Goal: Information Seeking & Learning: Learn about a topic

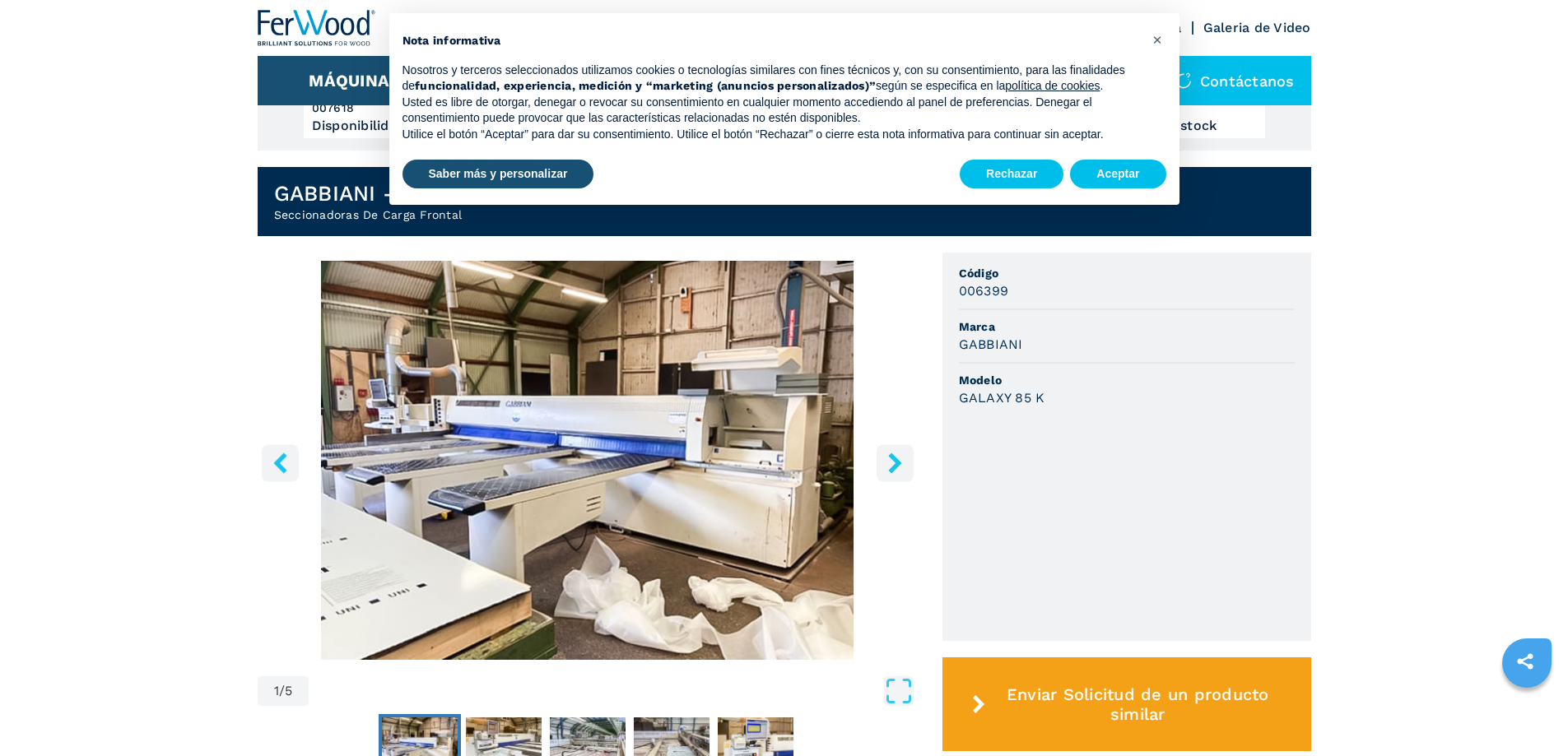
scroll to position [329, 0]
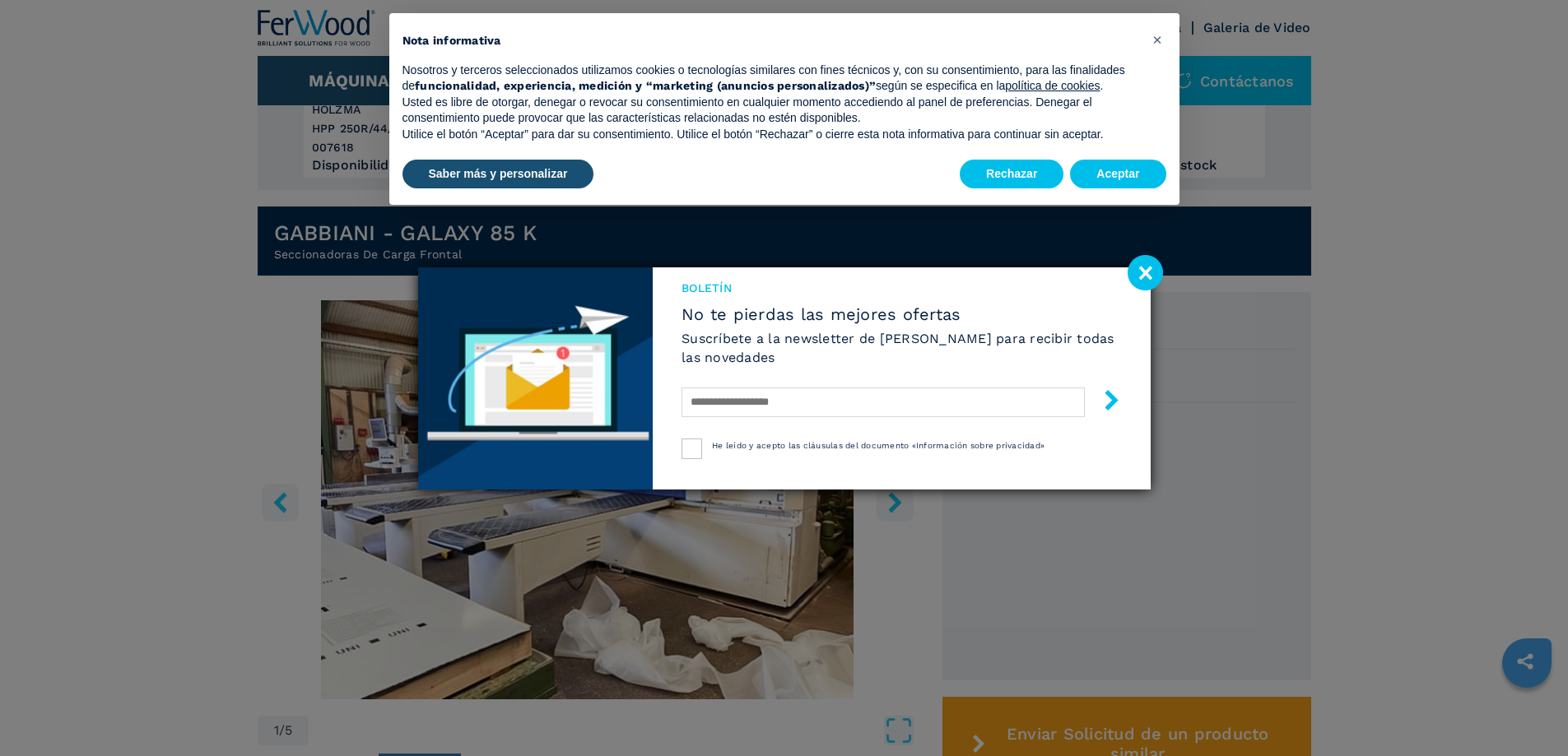
click at [1140, 270] on image at bounding box center [1145, 272] width 35 height 35
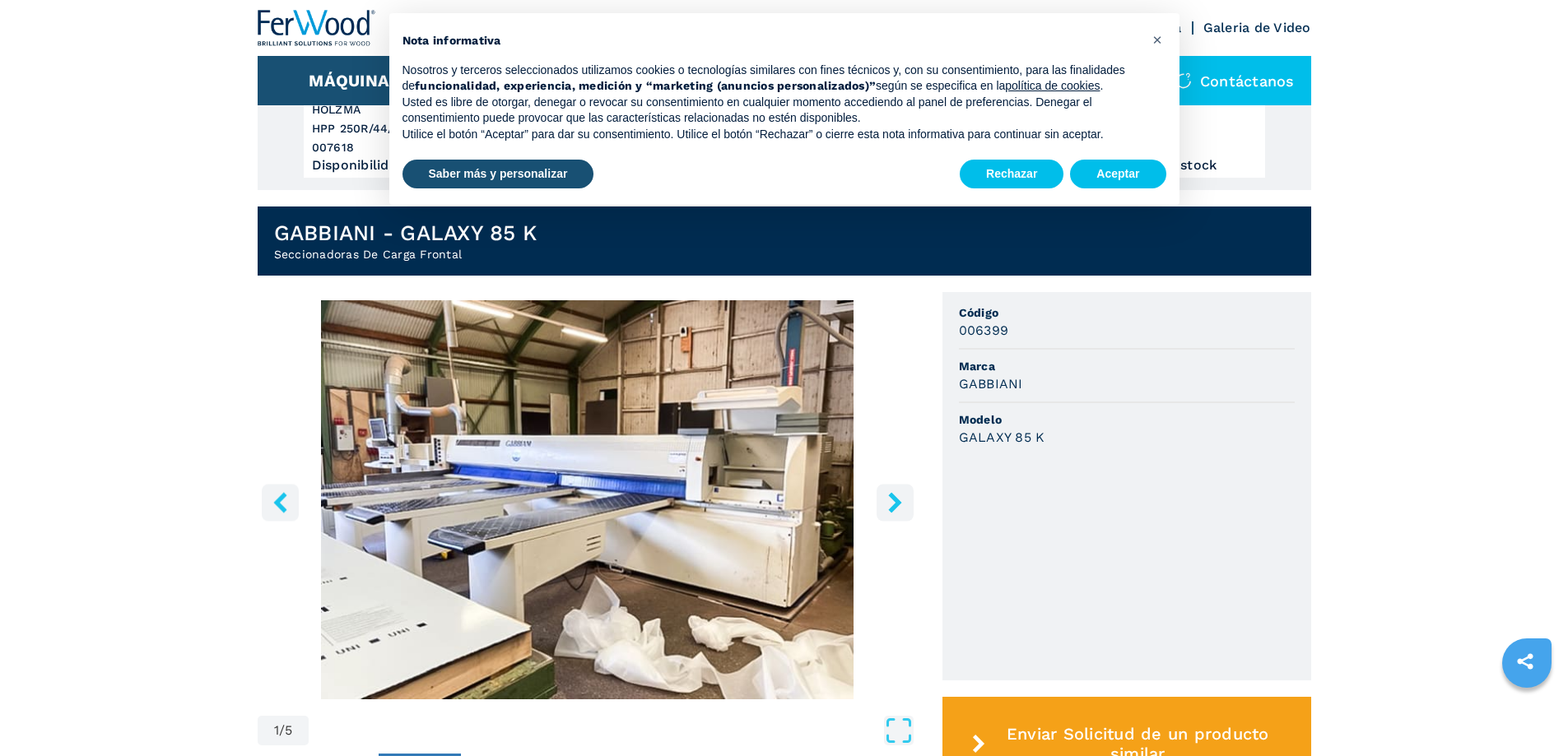
click at [894, 495] on icon "right-button" at bounding box center [895, 502] width 13 height 21
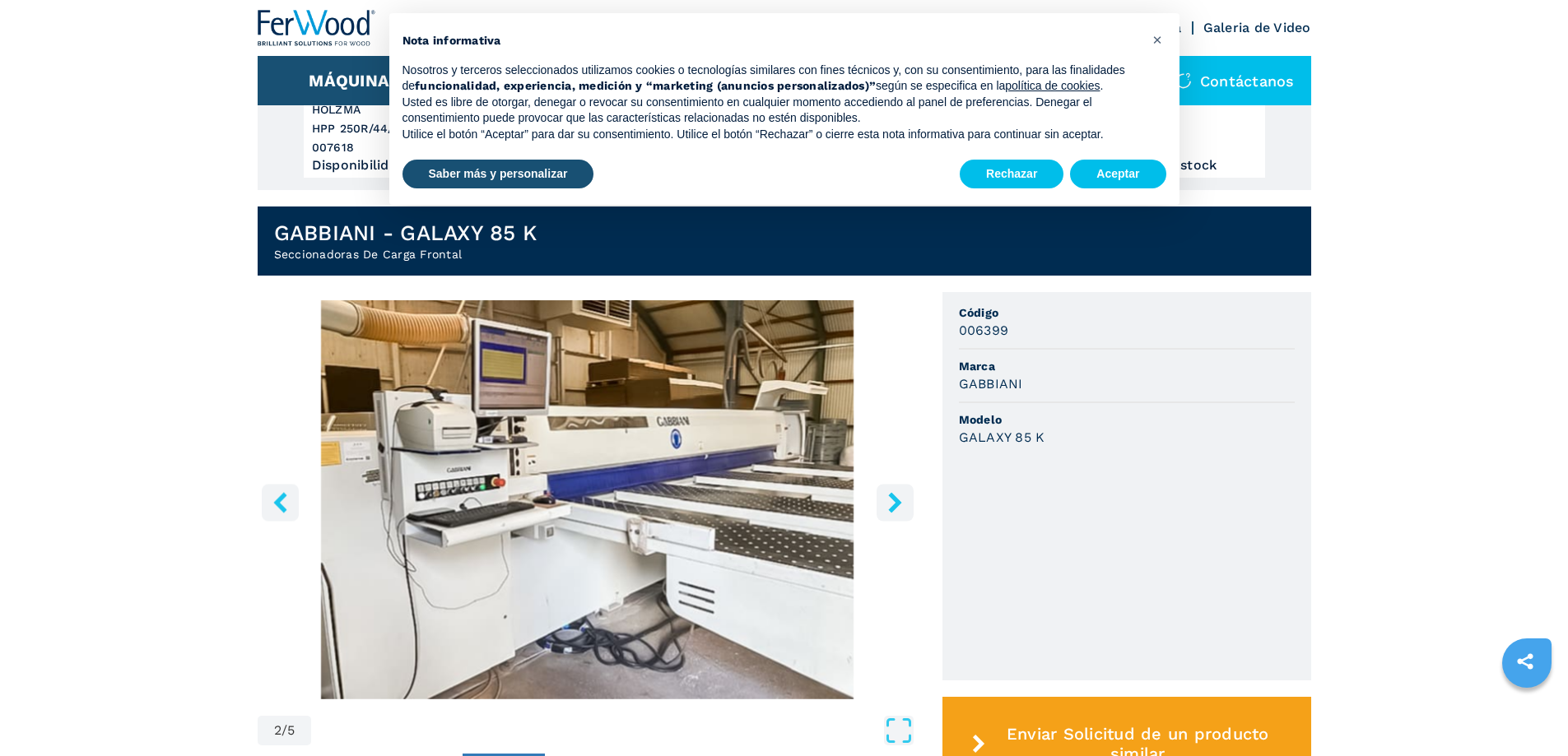
click at [894, 495] on icon "right-button" at bounding box center [895, 502] width 13 height 21
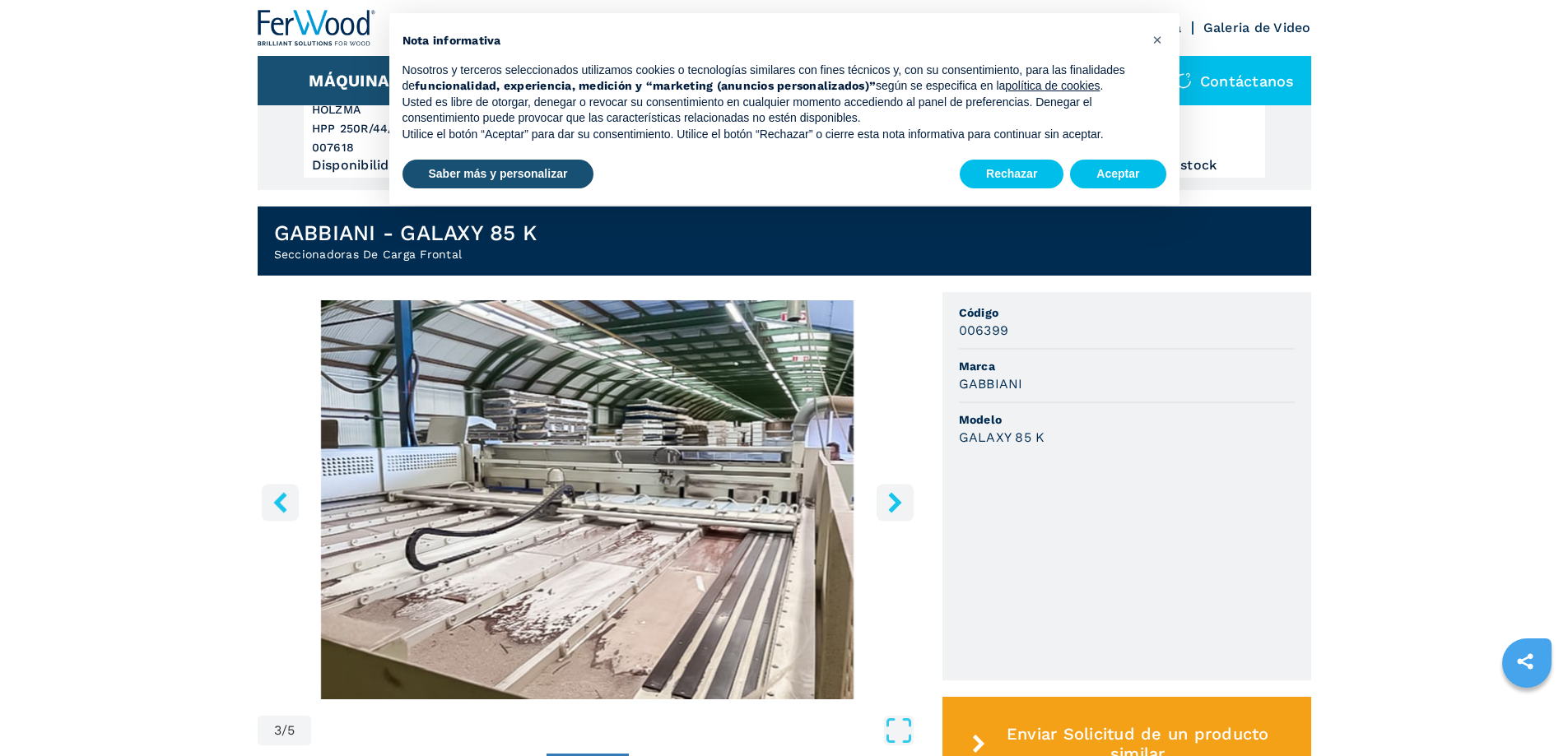
click at [894, 495] on icon "right-button" at bounding box center [895, 502] width 13 height 21
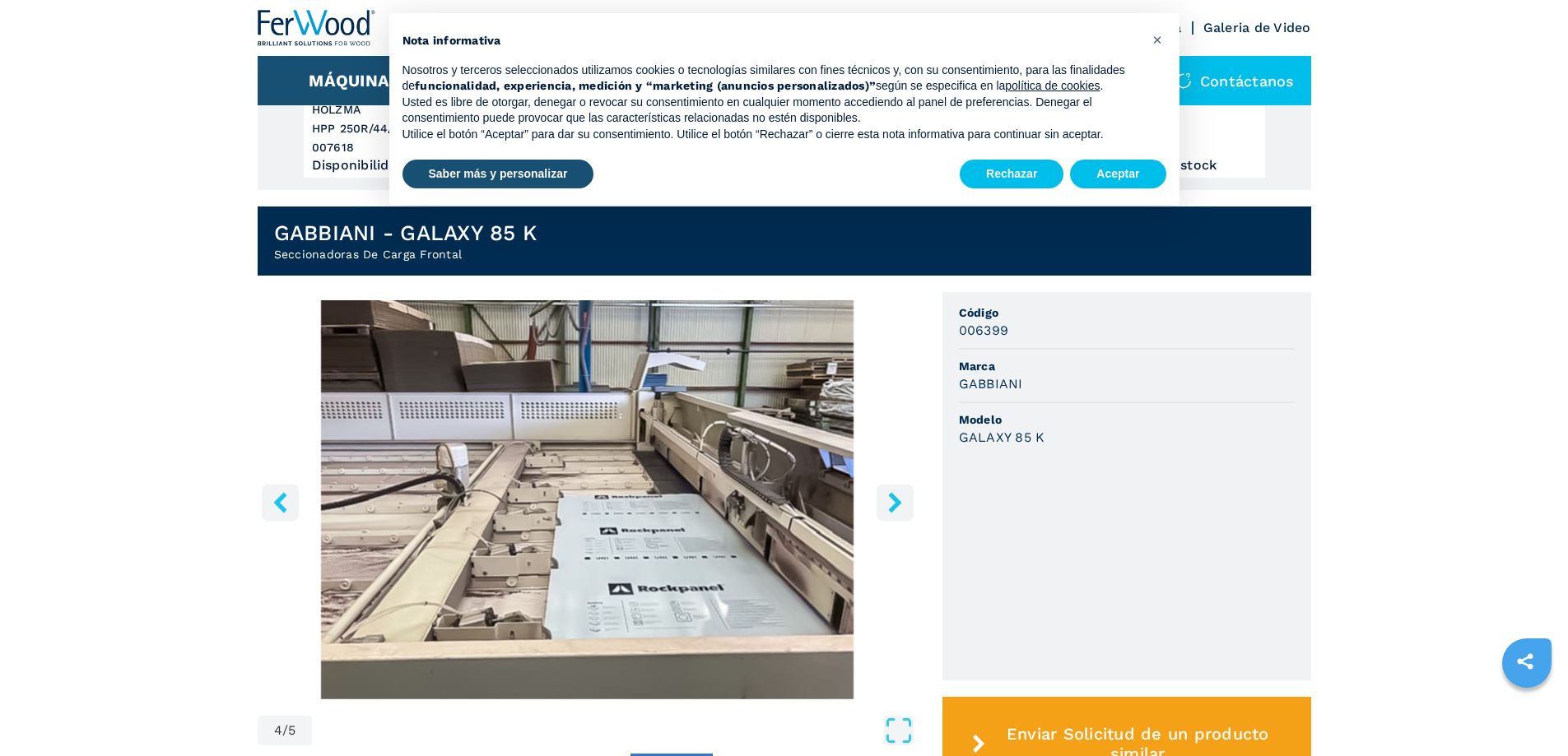
click at [894, 495] on icon "right-button" at bounding box center [895, 502] width 13 height 21
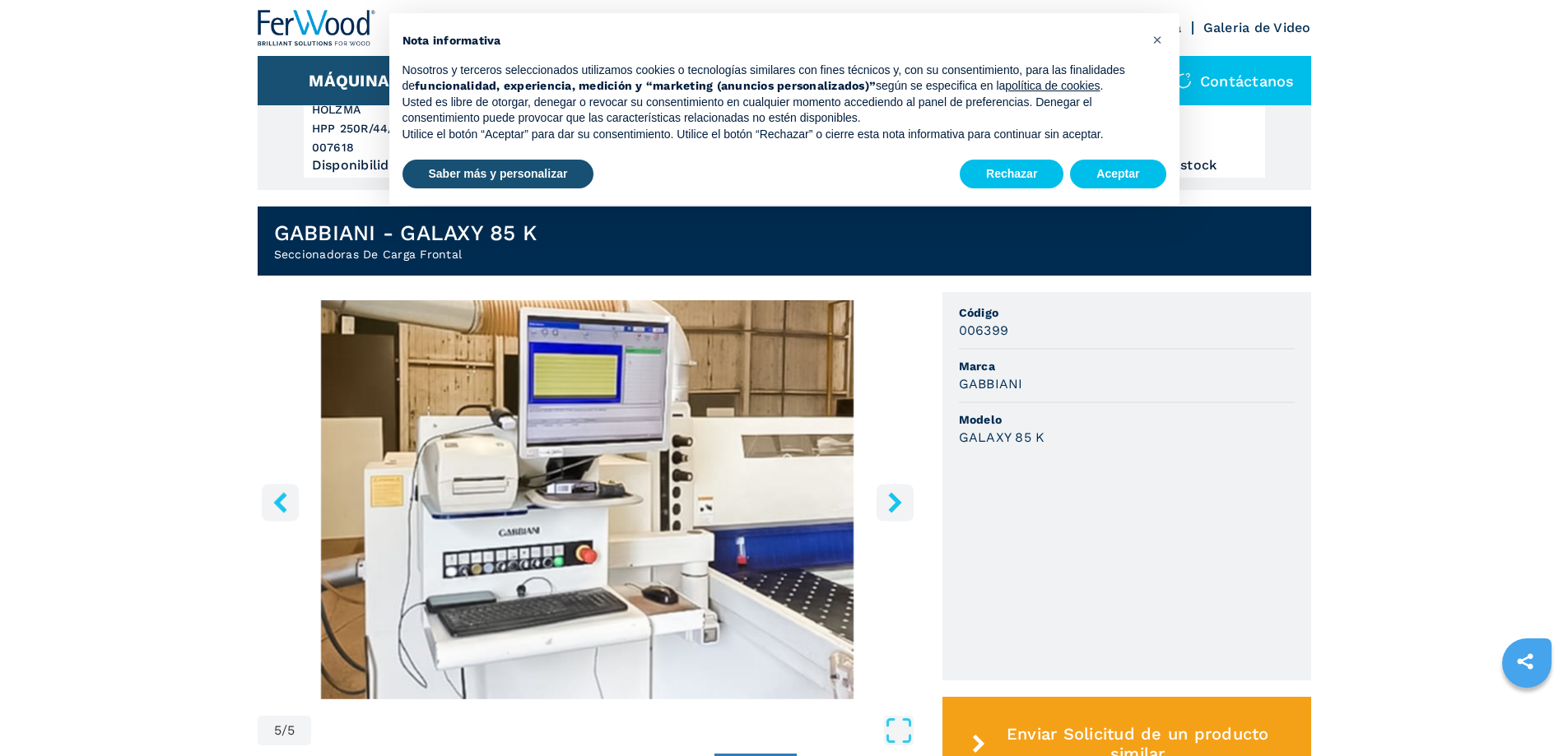
click at [894, 495] on icon "right-button" at bounding box center [895, 502] width 13 height 21
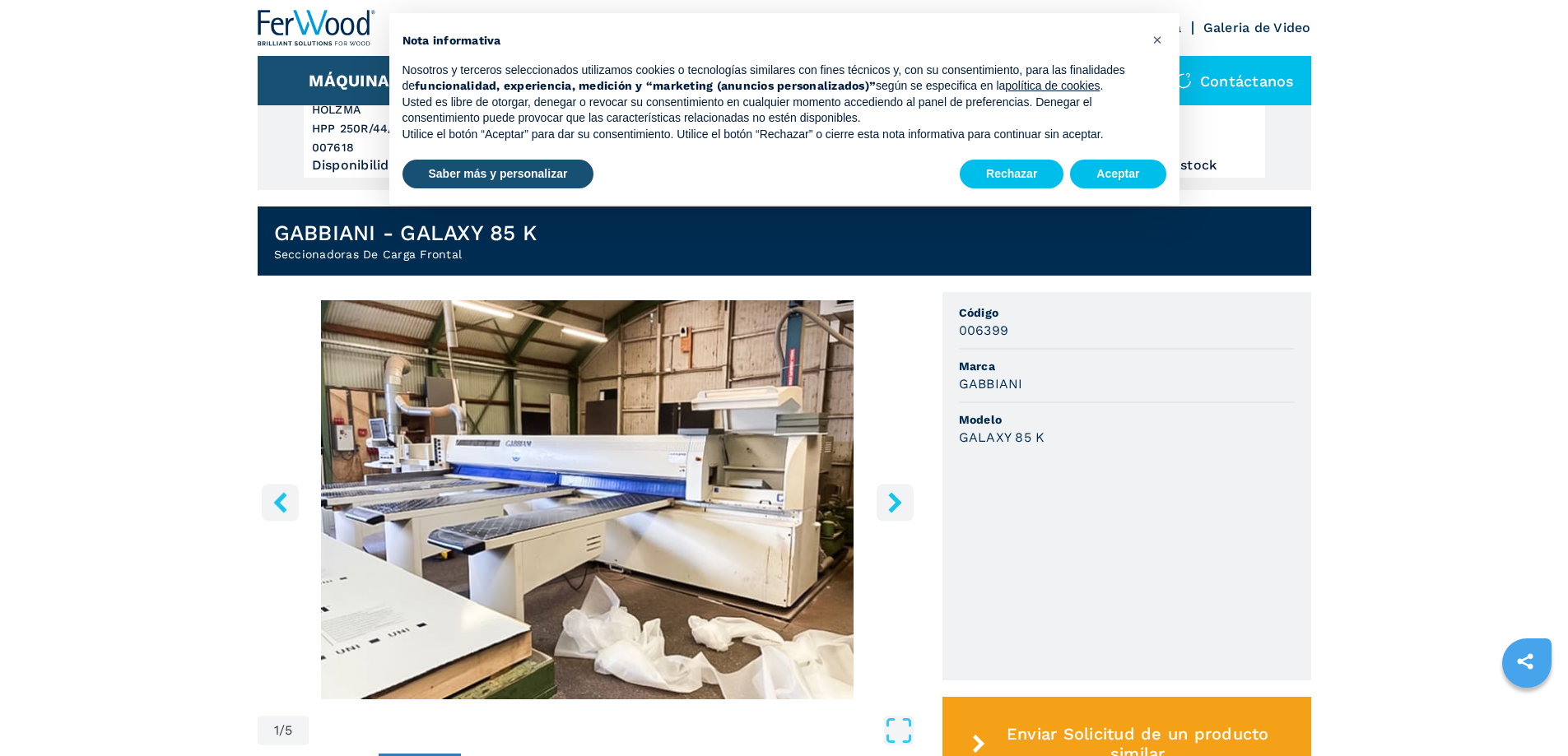
click at [894, 495] on icon "right-button" at bounding box center [895, 502] width 13 height 21
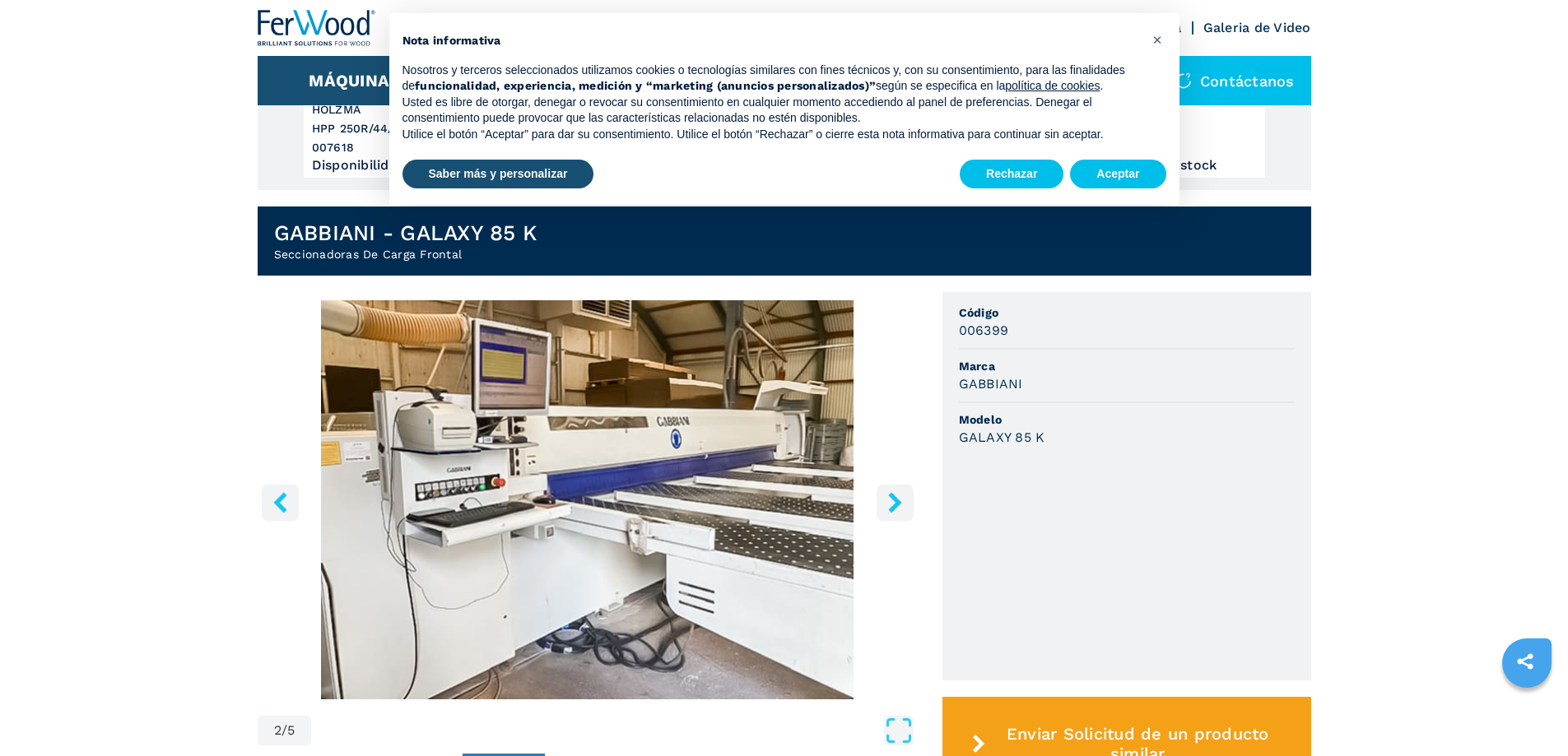
click at [894, 495] on icon "right-button" at bounding box center [895, 502] width 13 height 21
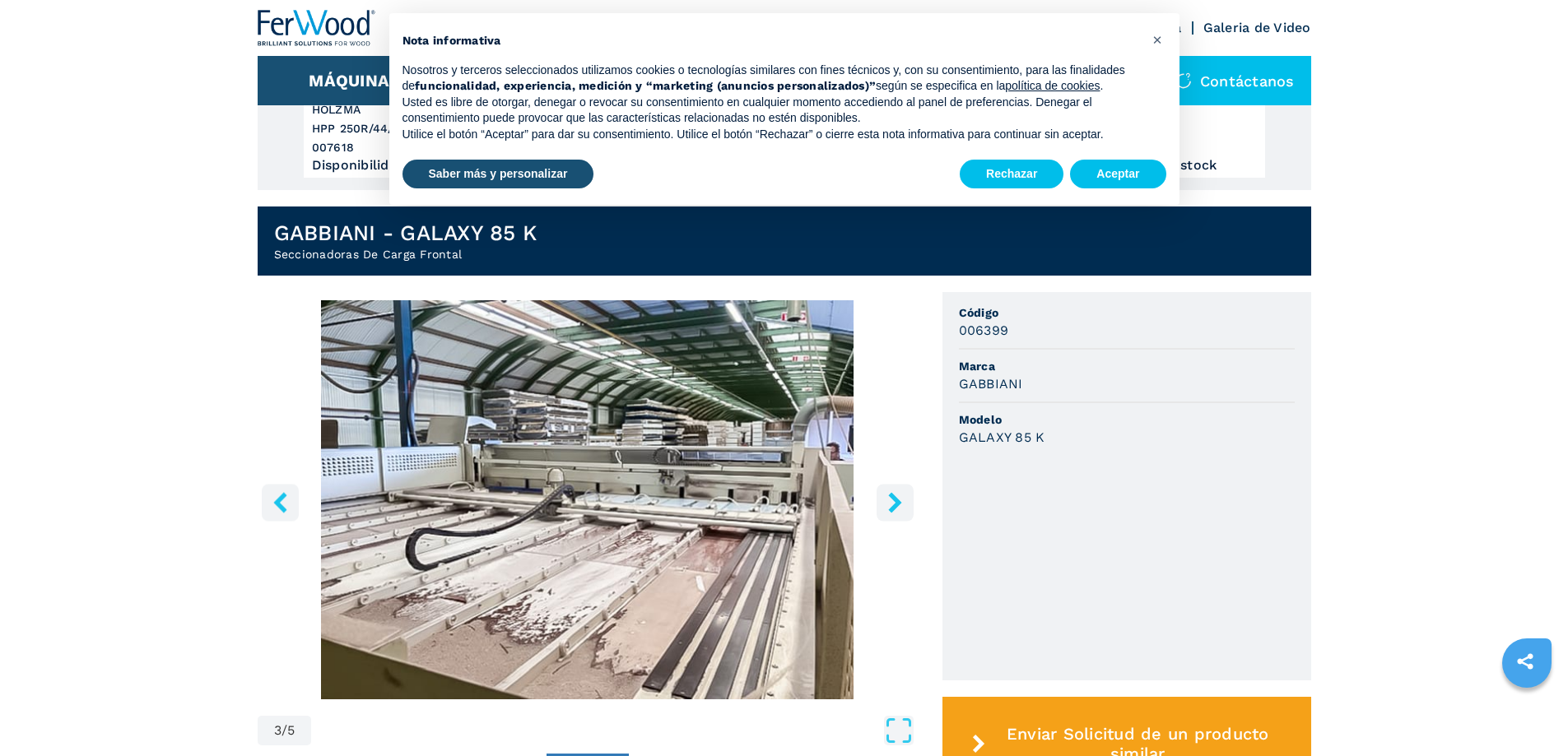
click at [894, 495] on icon "right-button" at bounding box center [895, 502] width 13 height 21
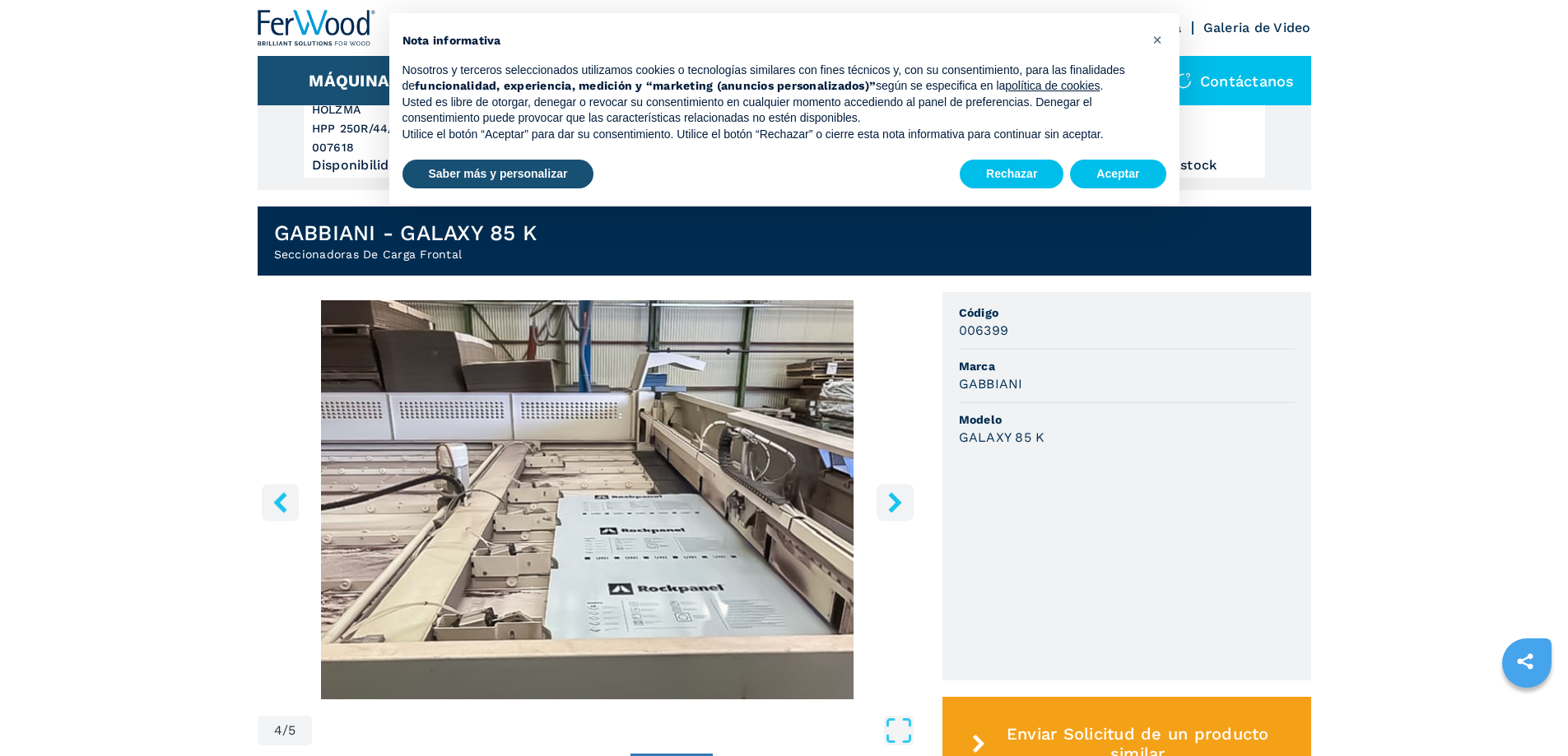
click at [894, 495] on icon "right-button" at bounding box center [895, 502] width 13 height 21
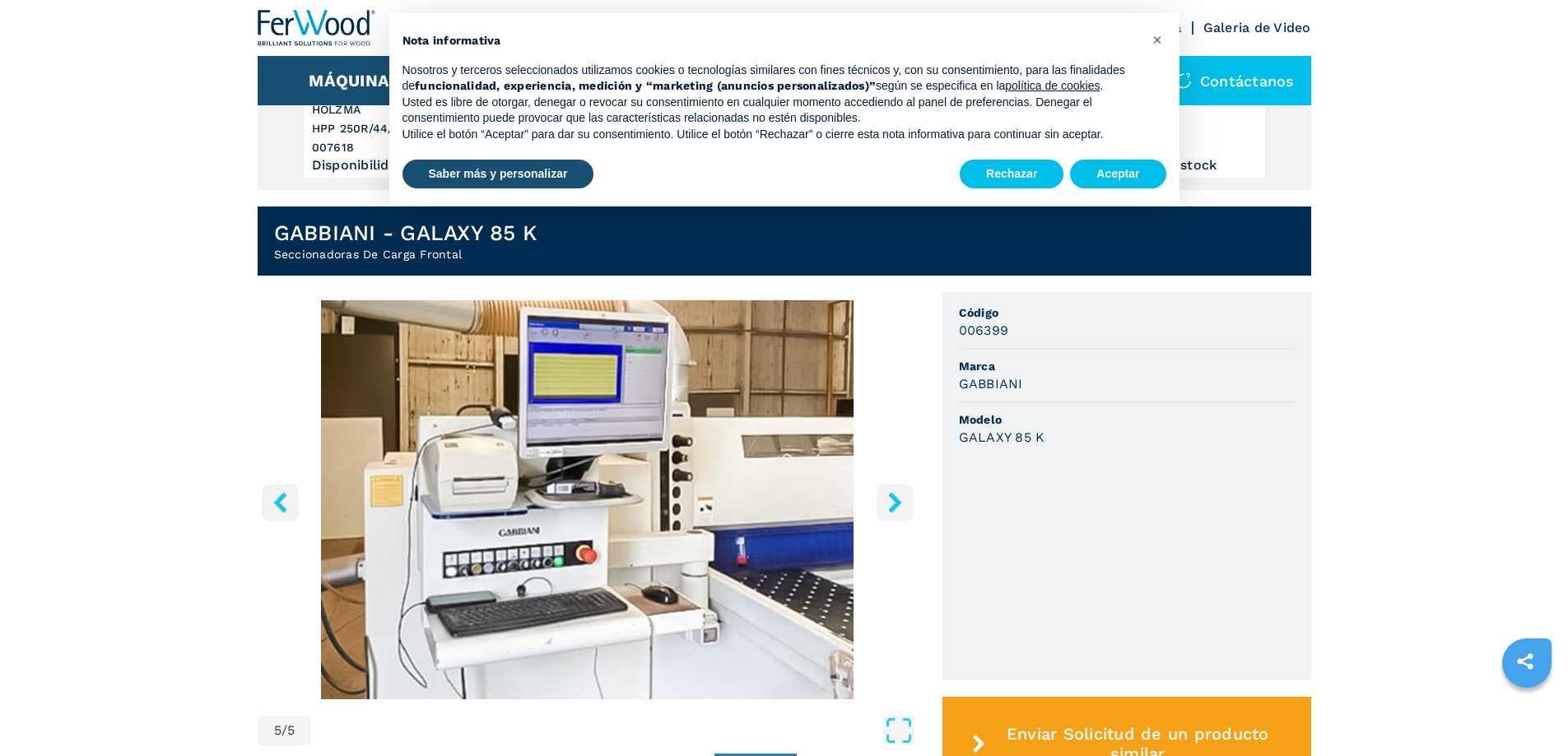
click at [894, 495] on icon "right-button" at bounding box center [895, 502] width 13 height 21
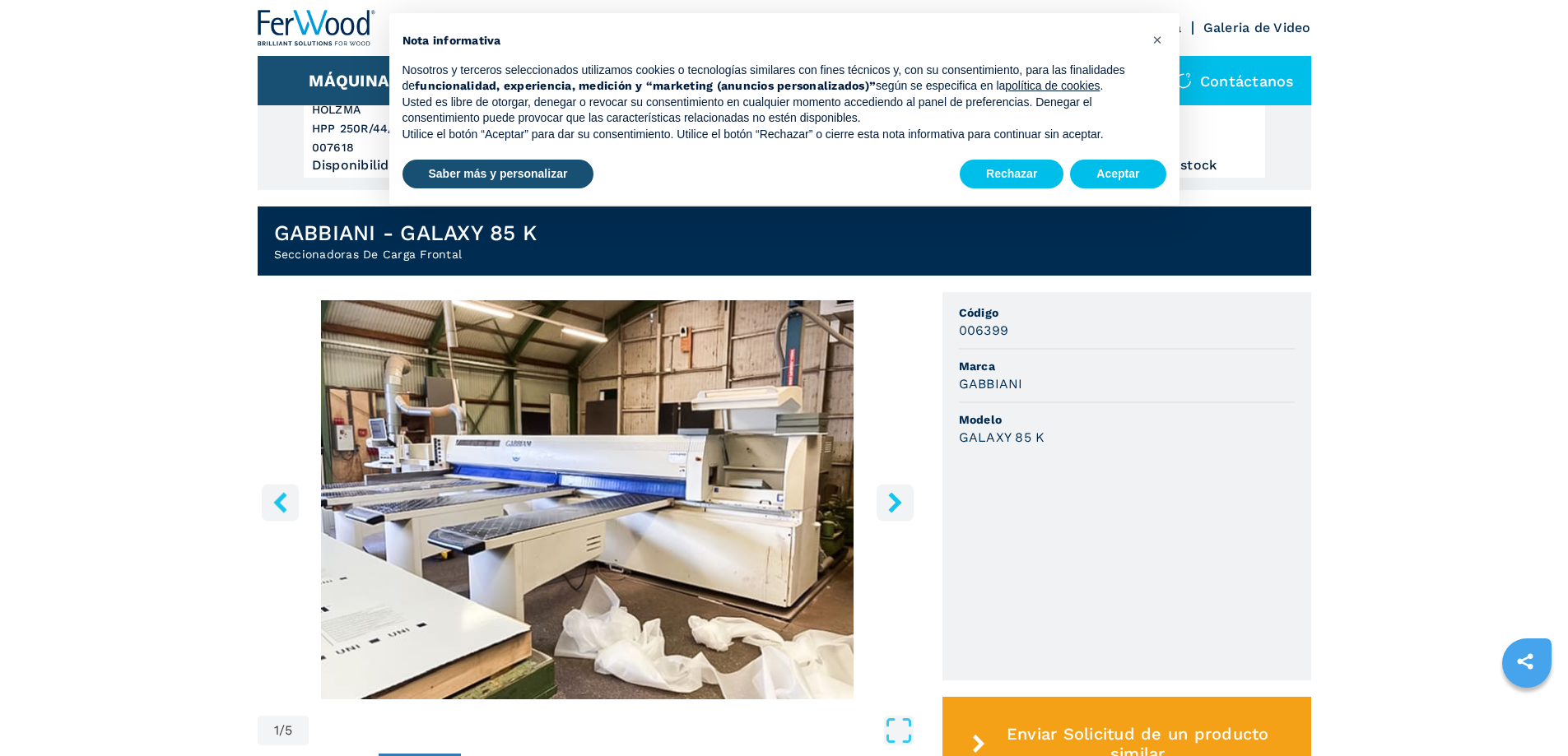
click at [894, 495] on icon "right-button" at bounding box center [895, 502] width 13 height 21
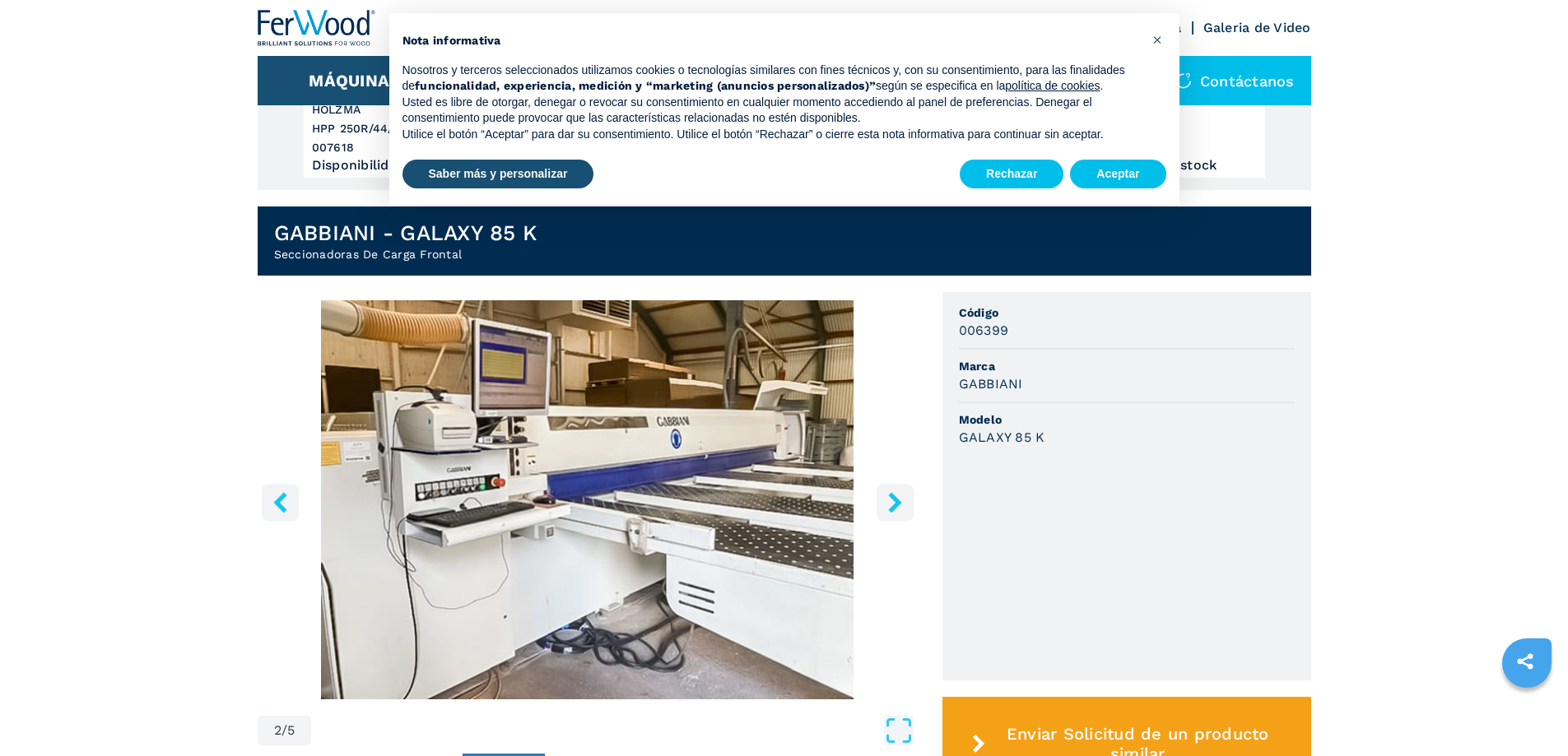
click at [894, 495] on icon "right-button" at bounding box center [895, 502] width 13 height 21
click at [895, 495] on icon "right-button" at bounding box center [895, 502] width 21 height 21
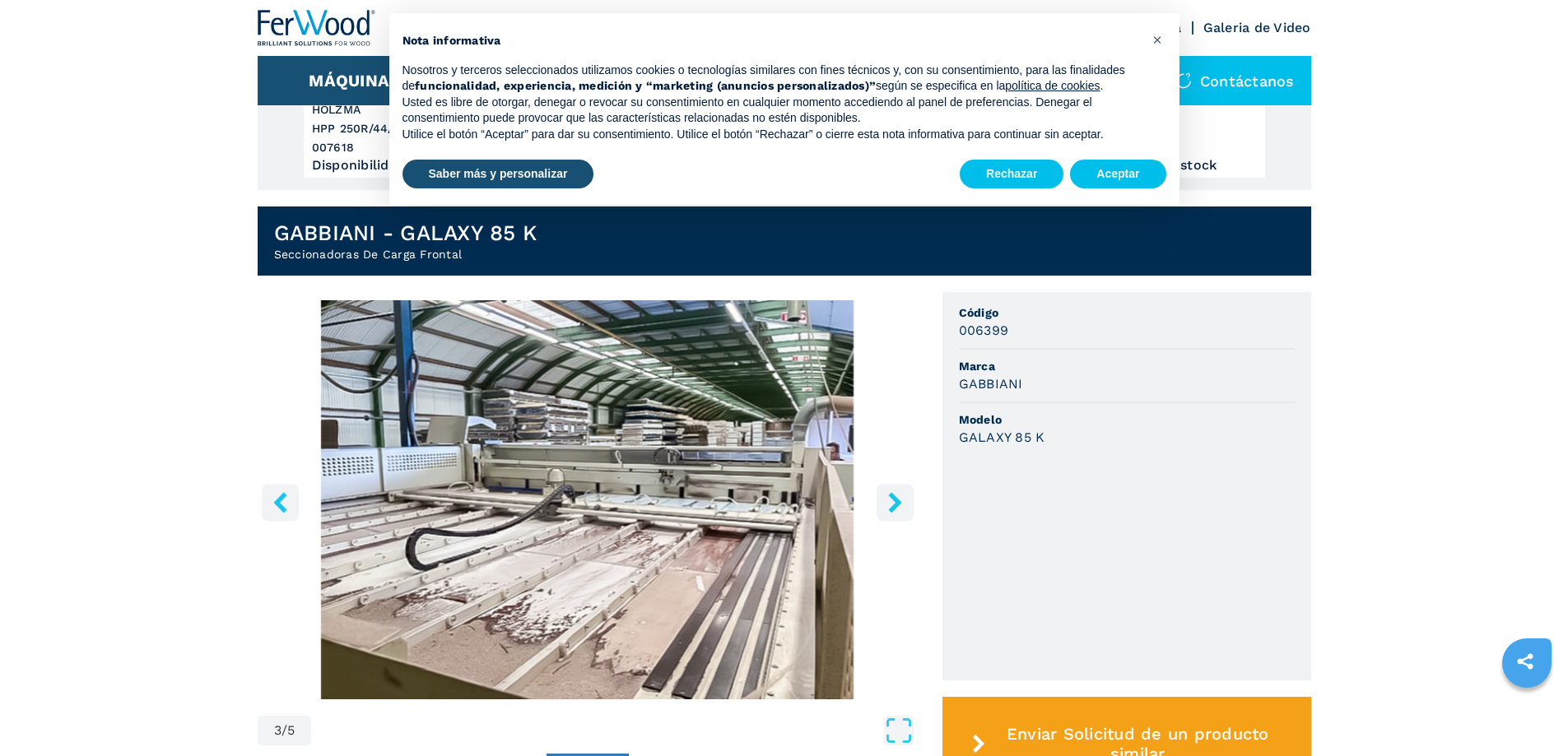
drag, startPoint x: 903, startPoint y: 496, endPoint x: 257, endPoint y: 202, distance: 709.8
click at [897, 500] on icon "right-button" at bounding box center [895, 502] width 21 height 21
